Goal: Transaction & Acquisition: Purchase product/service

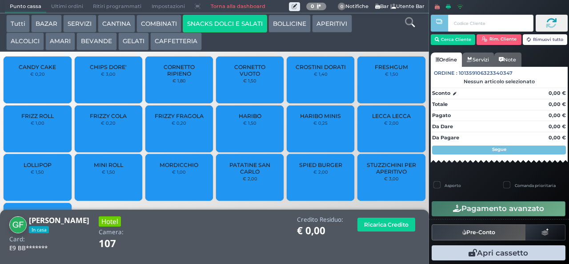
click at [248, 175] on span "PATATINE SAN CARLO" at bounding box center [250, 167] width 53 height 13
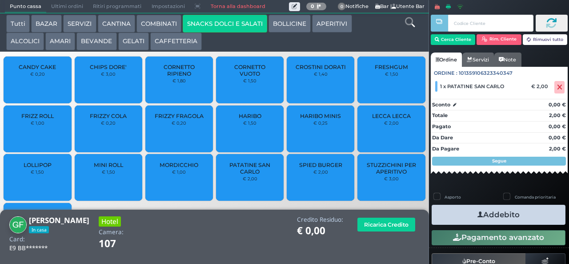
click at [247, 175] on span "PATATINE SAN CARLO" at bounding box center [250, 167] width 53 height 13
click at [477, 214] on icon "button" at bounding box center [480, 214] width 6 height 9
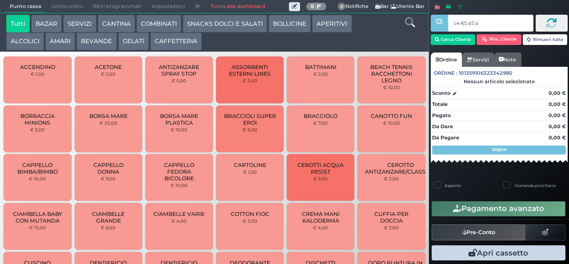
type input "c4 65 e5 af"
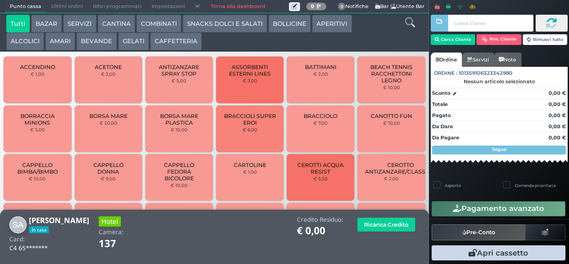
click at [235, 25] on button "SNACKS DOLCI E SALATI" at bounding box center [225, 24] width 84 height 18
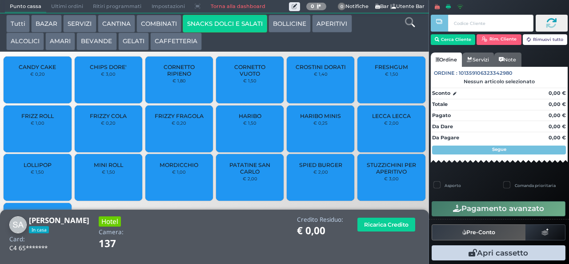
click at [45, 168] on span "LOLLIPOP" at bounding box center [38, 164] width 28 height 7
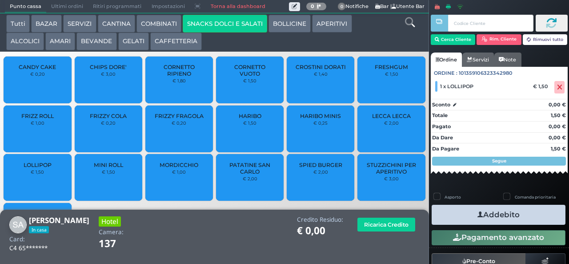
click at [477, 214] on icon "button" at bounding box center [480, 214] width 6 height 9
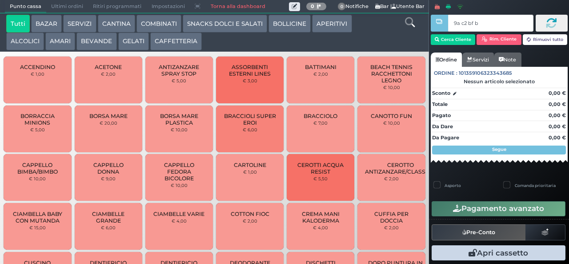
type input "9a c2 bf b9"
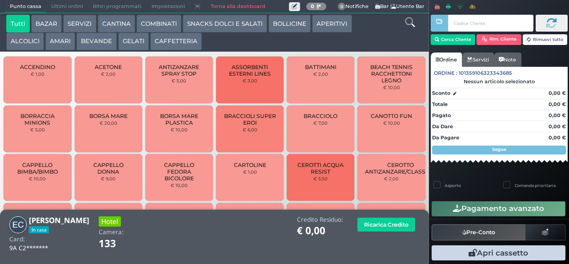
click at [228, 23] on button "SNACKS DOLCI E SALATI" at bounding box center [225, 24] width 84 height 18
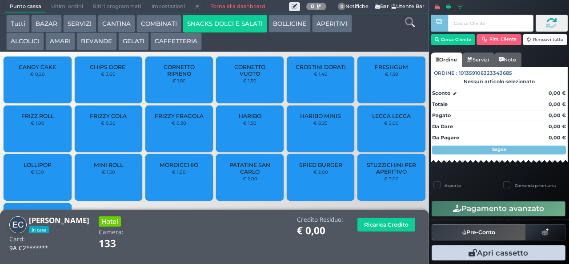
click at [36, 168] on span "LOLLIPOP" at bounding box center [38, 164] width 28 height 7
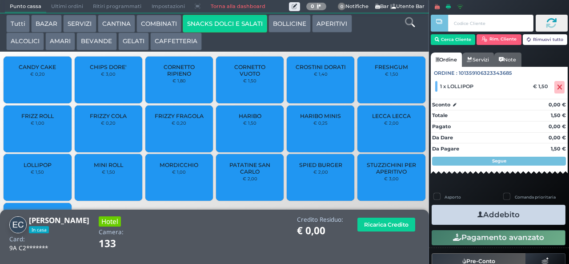
click at [314, 119] on span "HARIBO MINIS" at bounding box center [320, 115] width 41 height 7
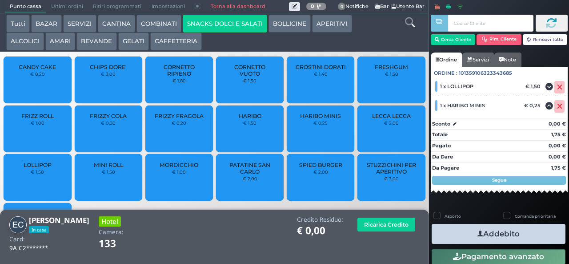
click at [495, 232] on button "Addebito" at bounding box center [498, 234] width 134 height 20
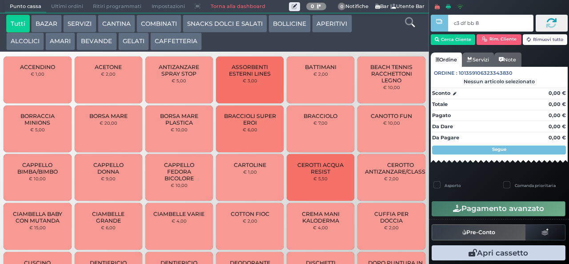
type input "c3 df bb 8b"
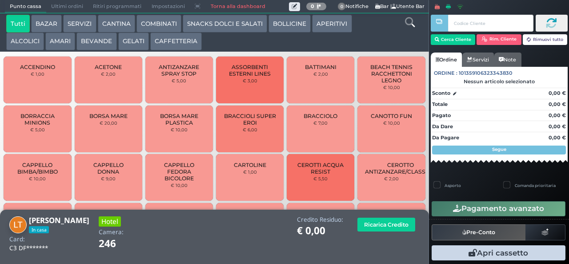
click at [229, 23] on button "SNACKS DOLCI E SALATI" at bounding box center [225, 24] width 84 height 18
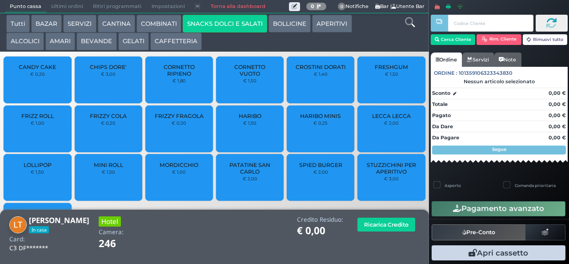
click at [317, 119] on span "HARIBO MINIS" at bounding box center [320, 115] width 41 height 7
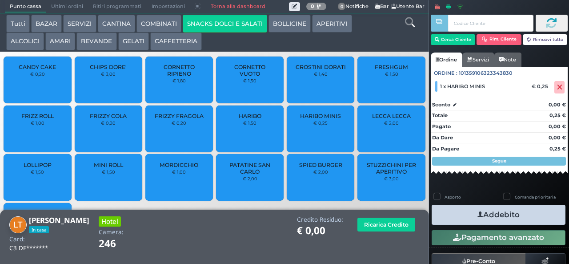
click at [477, 212] on icon "button" at bounding box center [480, 214] width 6 height 9
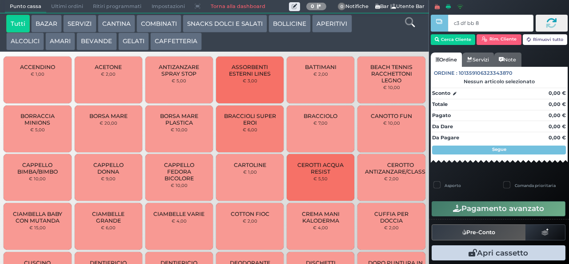
type input "c3 df bb 8b"
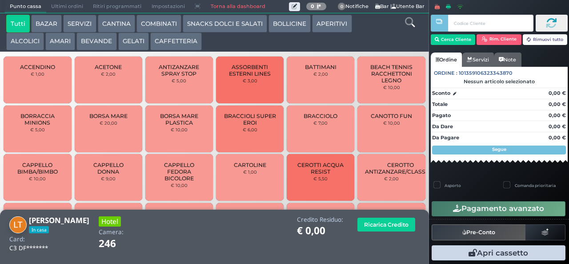
click at [226, 26] on button "SNACKS DOLCI E SALATI" at bounding box center [225, 24] width 84 height 18
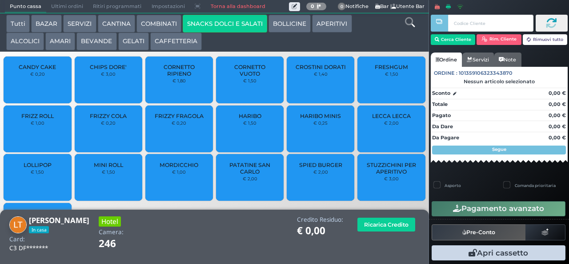
click at [327, 132] on div "HARIBO MINIS € 0,25" at bounding box center [321, 128] width 68 height 47
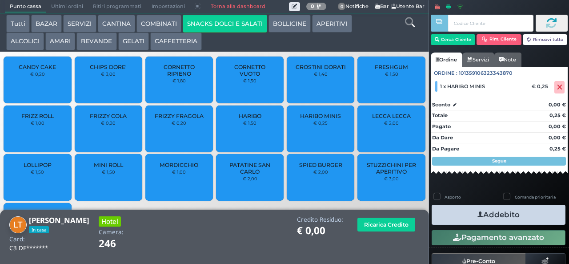
click at [493, 215] on button "Addebito" at bounding box center [498, 214] width 134 height 20
